Goal: Task Accomplishment & Management: Manage account settings

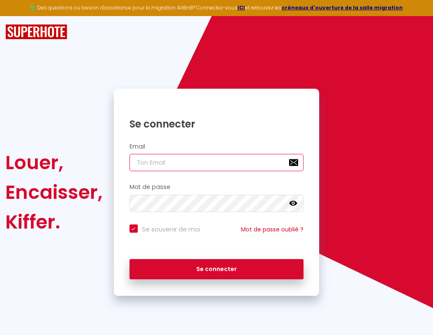
type input "l"
checkbox input "true"
type input "le"
checkbox input "true"
type input "les"
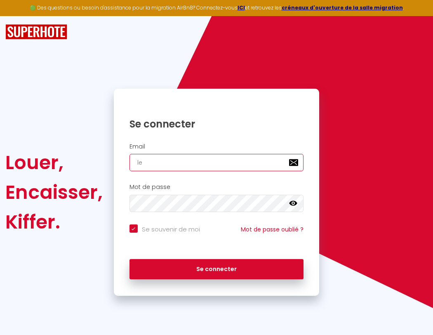
checkbox input "true"
type input "lesp"
checkbox input "true"
type input "lespa"
checkbox input "true"
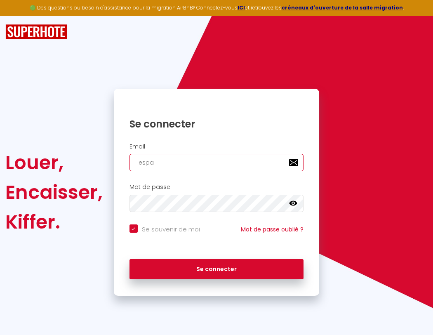
type input "lespac"
checkbox input "true"
type input "l"
checkbox input "true"
type input "lespace"
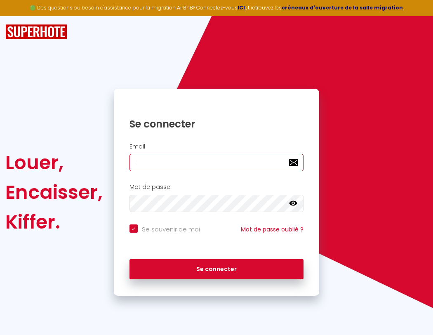
checkbox input "true"
type input "le"
checkbox input "true"
type input "lespaced"
checkbox input "true"
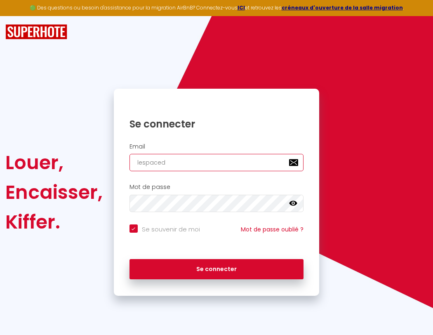
type input "les"
checkbox input "true"
type input "lespacede"
checkbox input "true"
type input "lesp"
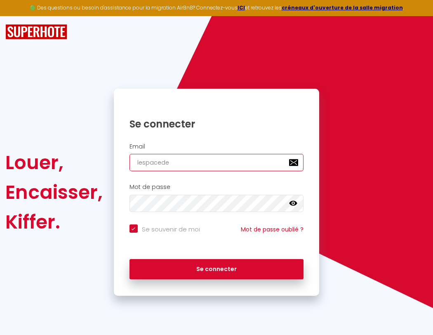
checkbox input "true"
type input "lespacedet"
checkbox input "true"
type input "lespa"
checkbox input "true"
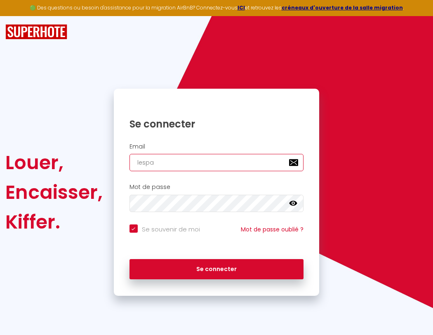
type input "lespacedete"
checkbox input "true"
type input "lespac"
checkbox input "true"
type input "lespacedeten"
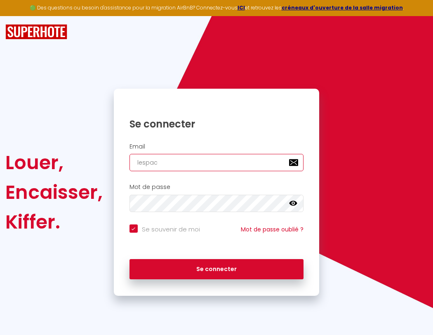
checkbox input "true"
type input "l"
checkbox input "true"
type input "le"
checkbox input "true"
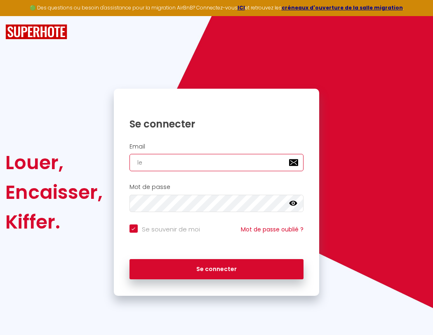
type input "lespaced"
checkbox input "true"
type input "les"
checkbox input "true"
type input "lespacede"
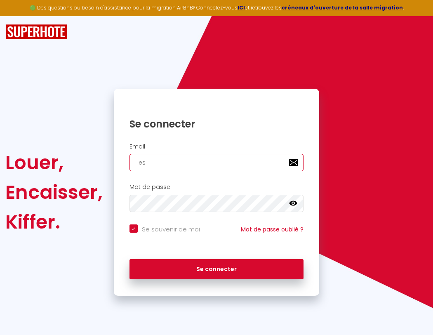
checkbox input "true"
type input "lesp"
checkbox input "true"
type input "lespacedet"
checkbox input "true"
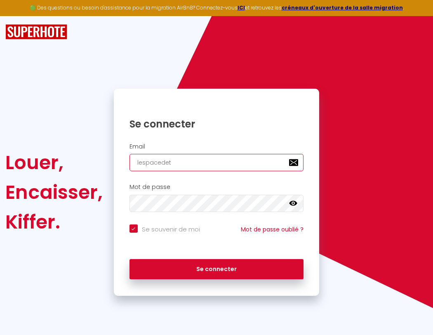
type input "lespa"
checkbox input "true"
type input "lespacedete"
checkbox input "true"
type input "lespac"
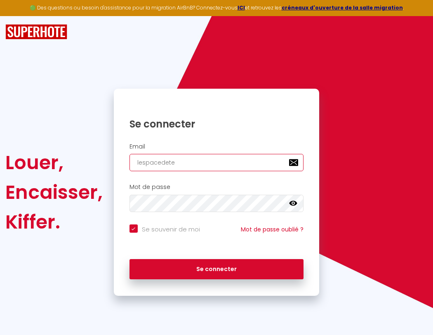
checkbox input "true"
type input "lespacedeten"
checkbox input "true"
type input "lespace"
checkbox input "true"
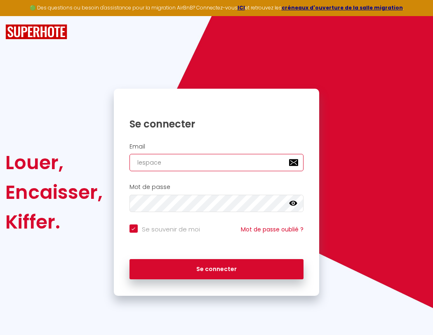
type input "lespacedetent"
checkbox input "true"
